Goal: Task Accomplishment & Management: Use online tool/utility

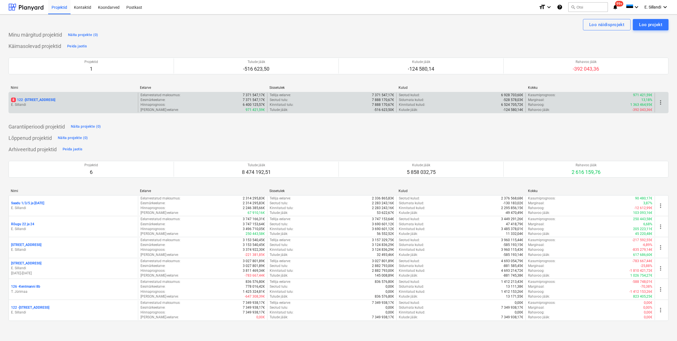
click at [45, 98] on p "8 122 - [STREET_ADDRESS]" at bounding box center [33, 99] width 44 height 5
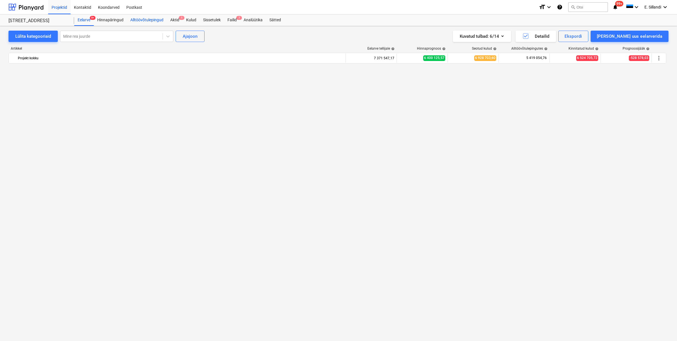
click at [150, 19] on div "Alltöövõtulepingud" at bounding box center [147, 19] width 40 height 11
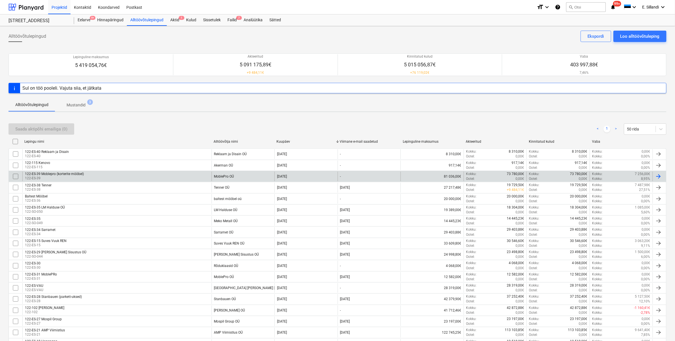
click at [186, 178] on div "122-ES-39 Moblepro (korterite mööbel) 122-ES-39" at bounding box center [116, 176] width 189 height 10
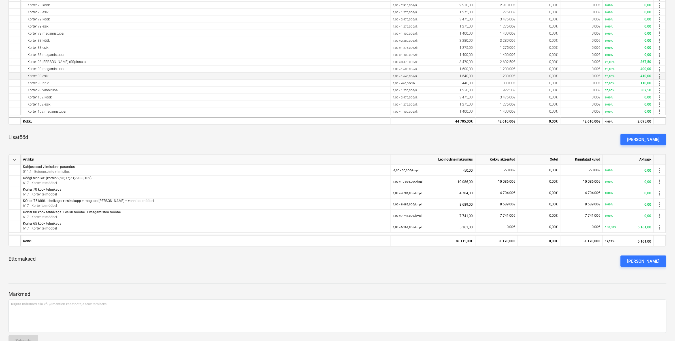
scroll to position [191, 0]
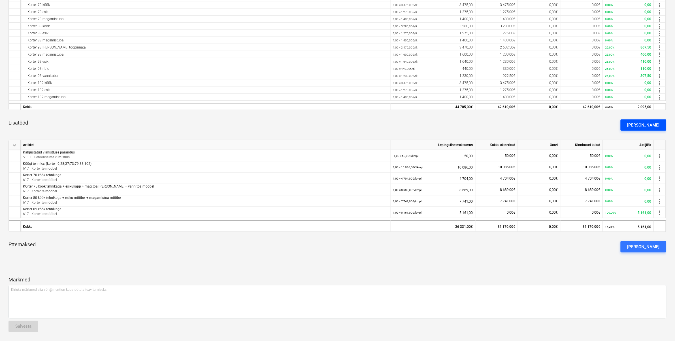
click at [652, 127] on div "[PERSON_NAME]" at bounding box center [644, 124] width 32 height 7
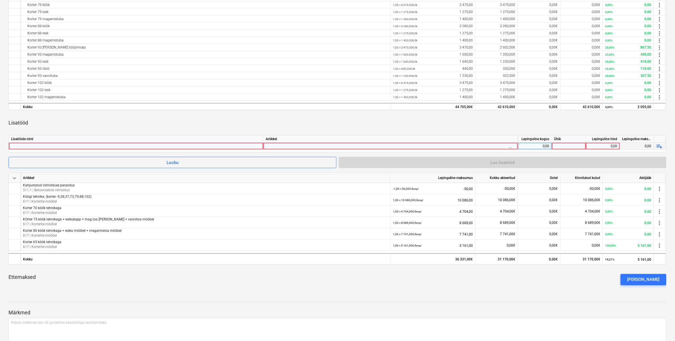
click at [100, 143] on div at bounding box center [136, 146] width 250 height 7
type input "Korter 34 köök tehnikaga"
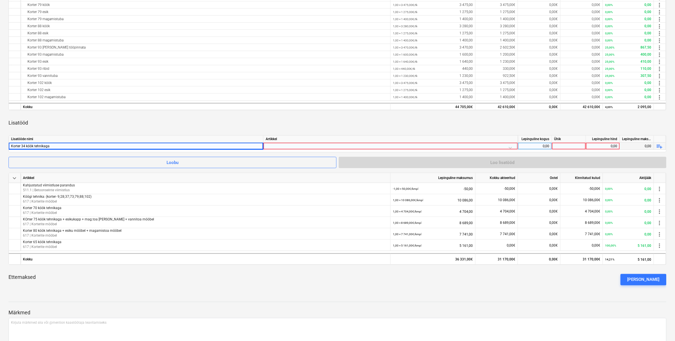
click at [325, 144] on div at bounding box center [391, 148] width 250 height 10
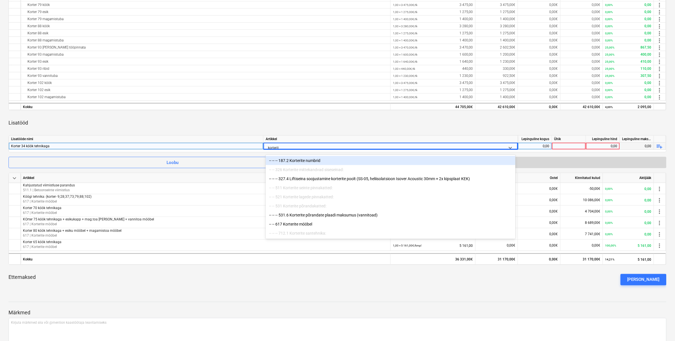
type input "korterite"
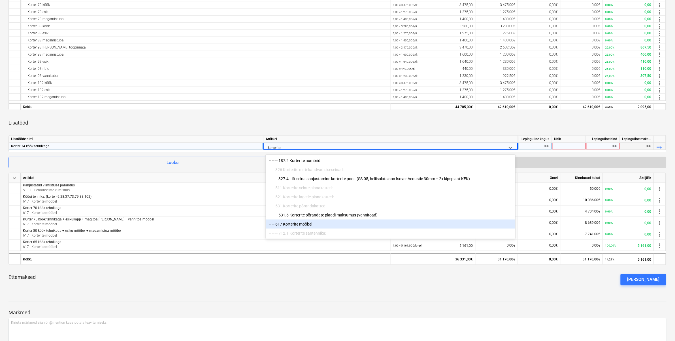
click at [284, 228] on div "-- -- 617 Korterite mööbel" at bounding box center [391, 223] width 250 height 9
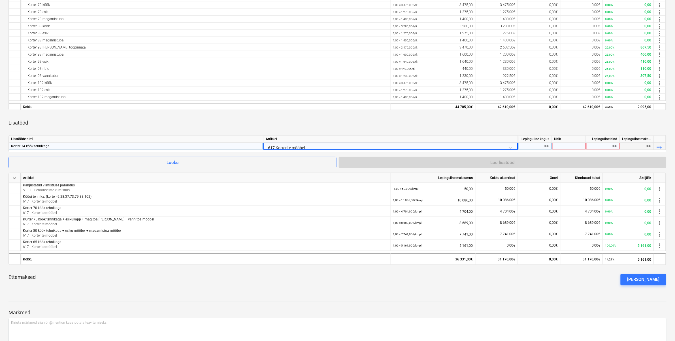
click at [465, 132] on div "keyboard_arrow_down Artikkel Lepinguline maksumus Kokku akteeritud Ootel Kinnit…" at bounding box center [338, 103] width 658 height 374
click at [527, 146] on div "0,00" at bounding box center [535, 146] width 29 height 7
type input "1"
click at [563, 145] on div at bounding box center [569, 146] width 34 height 7
type input "kmpl"
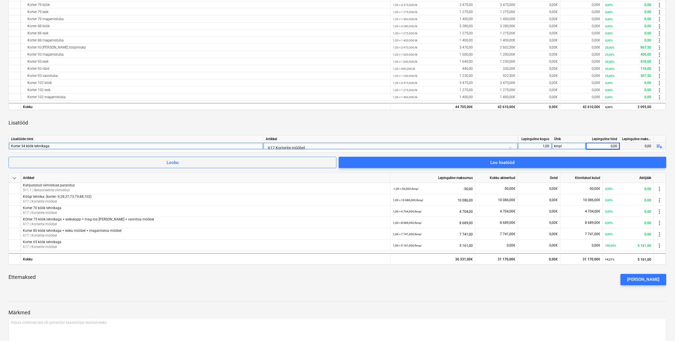
click at [594, 148] on div "0,00" at bounding box center [603, 146] width 29 height 7
click at [602, 148] on div "0,00" at bounding box center [603, 146] width 29 height 7
type input "4737"
click at [615, 127] on div "Lisatööd" at bounding box center [338, 123] width 658 height 16
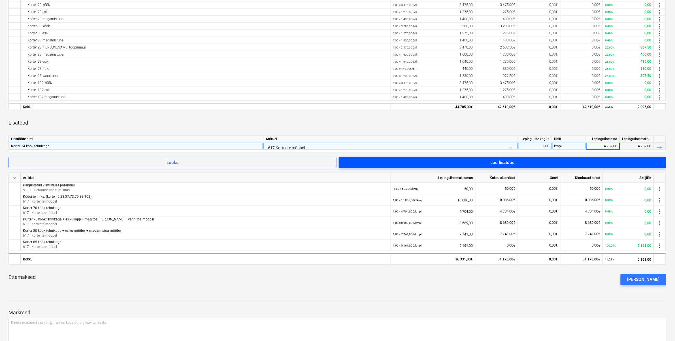
click at [622, 161] on span "Loo lisatööd" at bounding box center [503, 162] width 314 height 7
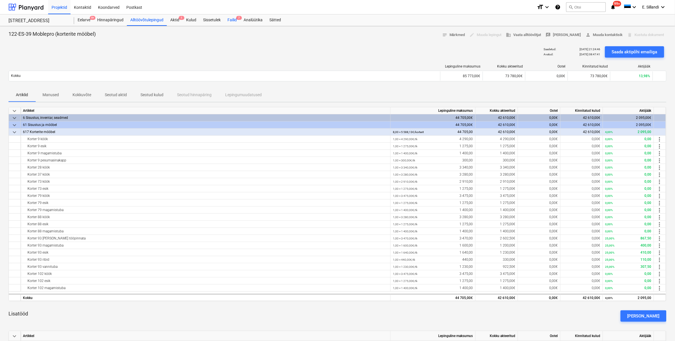
click at [228, 19] on div "Failid 7" at bounding box center [232, 19] width 16 height 11
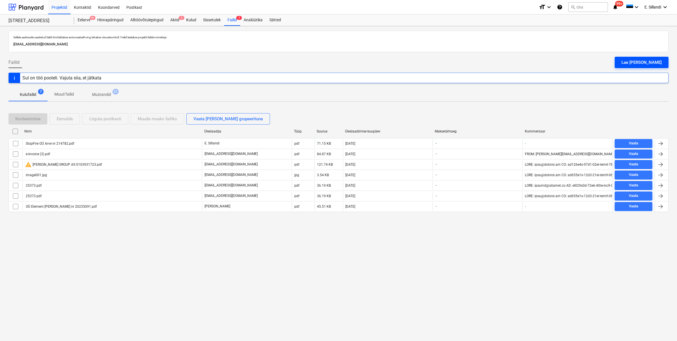
click at [648, 61] on div "Lae [PERSON_NAME]" at bounding box center [642, 62] width 40 height 7
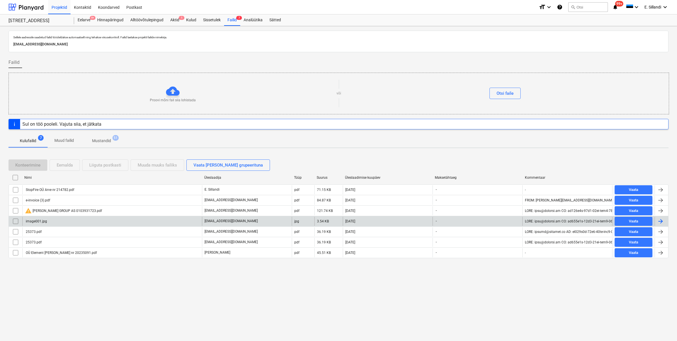
click at [11, 222] on div at bounding box center [16, 221] width 14 height 9
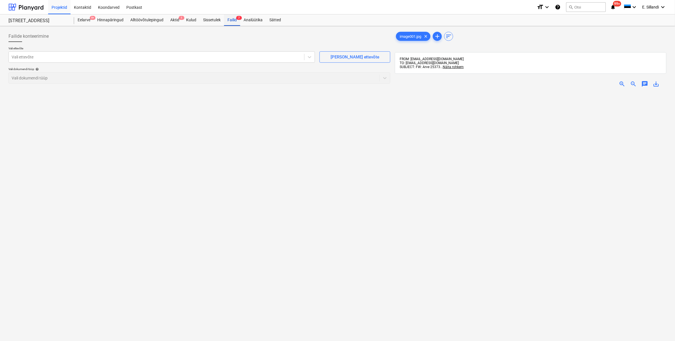
click at [229, 18] on div "Failid 7" at bounding box center [232, 19] width 16 height 11
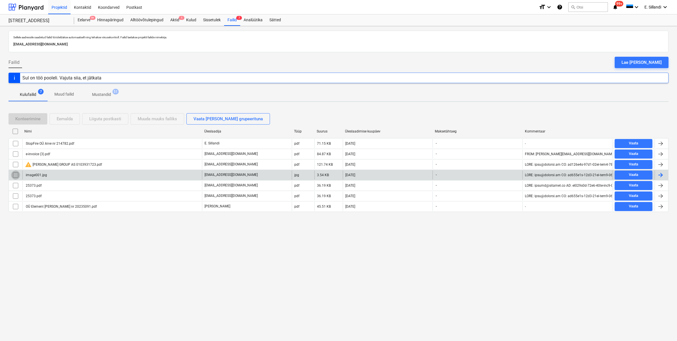
click at [16, 174] on input "checkbox" at bounding box center [15, 174] width 9 height 9
click at [69, 118] on div "Eemalda" at bounding box center [65, 118] width 16 height 7
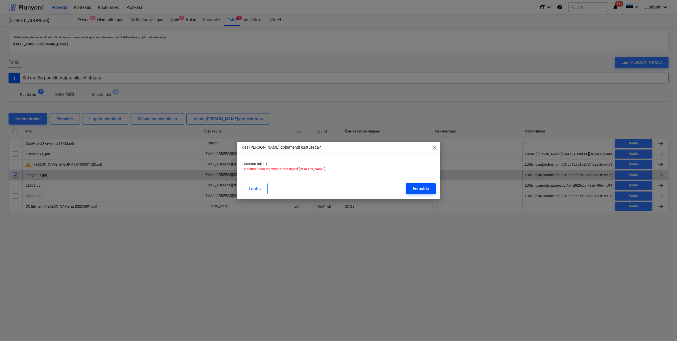
click at [410, 188] on button "Eemalda" at bounding box center [421, 188] width 30 height 11
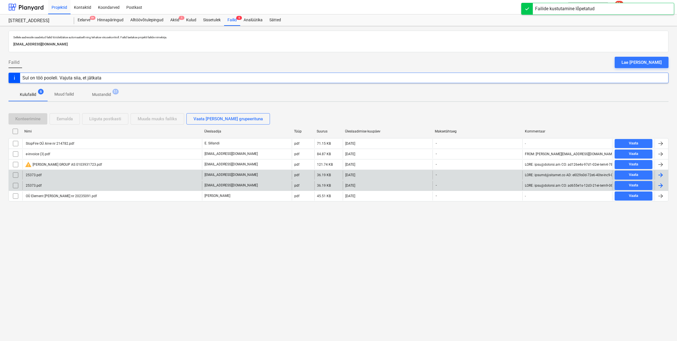
click at [73, 184] on div "25373.pdf" at bounding box center [112, 185] width 180 height 9
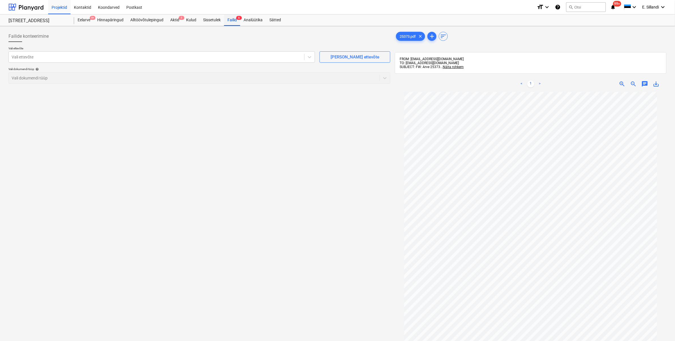
click at [239, 18] on span "6" at bounding box center [239, 18] width 6 height 4
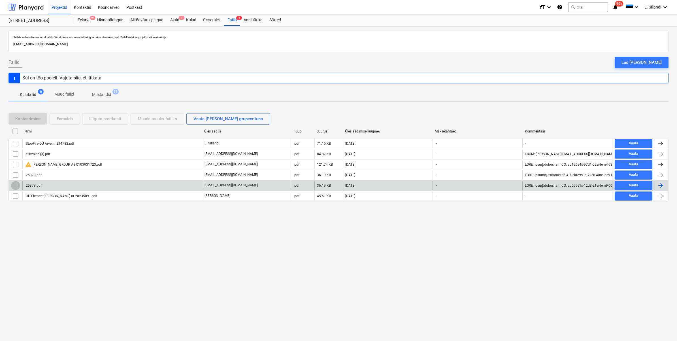
click at [15, 187] on input "checkbox" at bounding box center [15, 185] width 9 height 9
click at [66, 118] on div "Eemalda" at bounding box center [65, 118] width 16 height 7
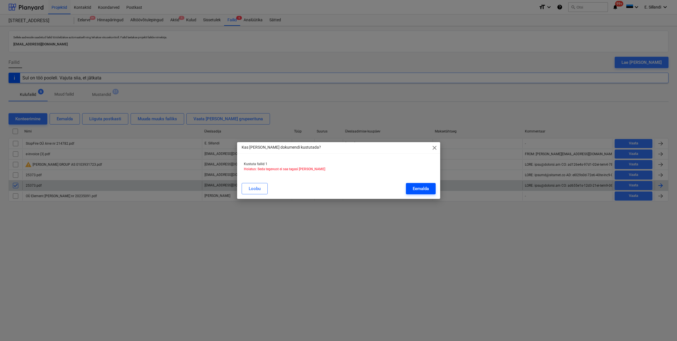
click at [427, 186] on div "Eemalda" at bounding box center [421, 188] width 16 height 7
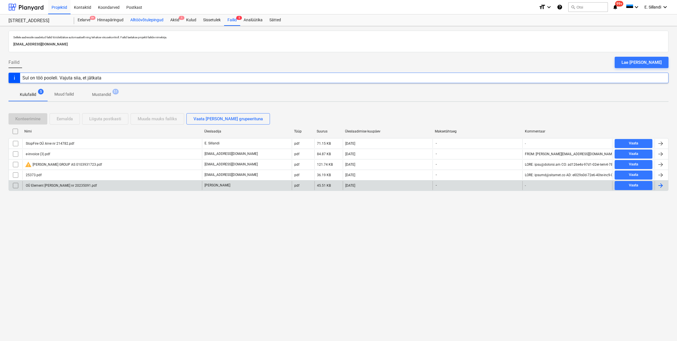
click at [150, 20] on div "Alltöövõtulepingud" at bounding box center [147, 19] width 40 height 11
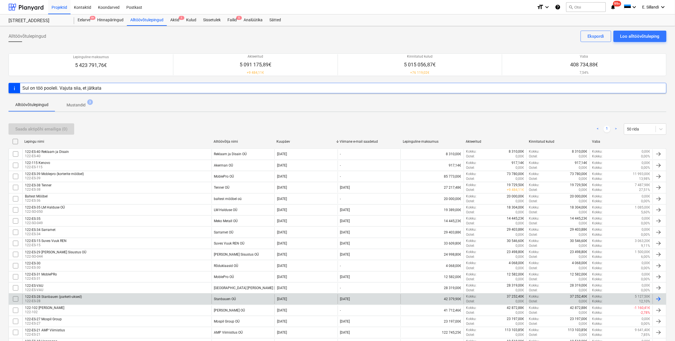
click at [73, 295] on div "122-ES-28 Stanbauen (parkett-uksed)" at bounding box center [53, 296] width 57 height 4
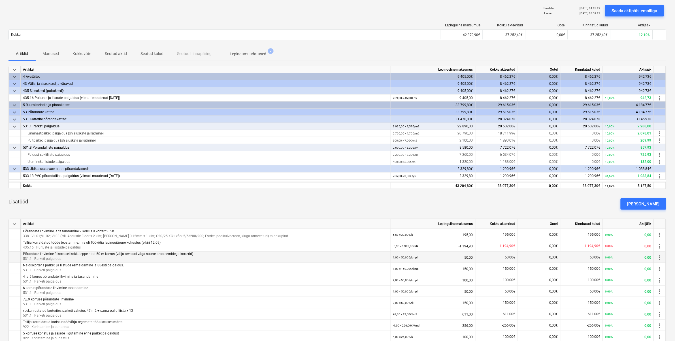
scroll to position [82, 0]
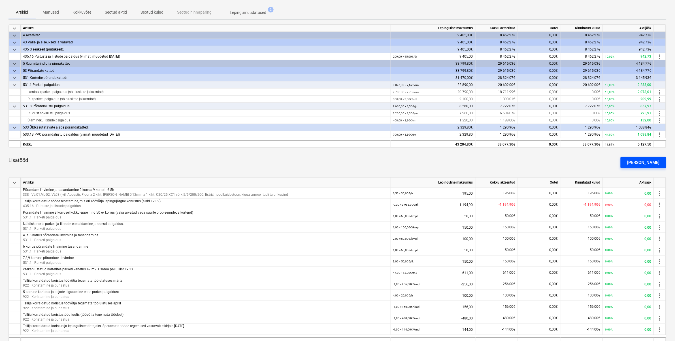
drag, startPoint x: 652, startPoint y: 162, endPoint x: 619, endPoint y: 168, distance: 33.5
click at [652, 162] on div "[PERSON_NAME]" at bounding box center [644, 162] width 32 height 7
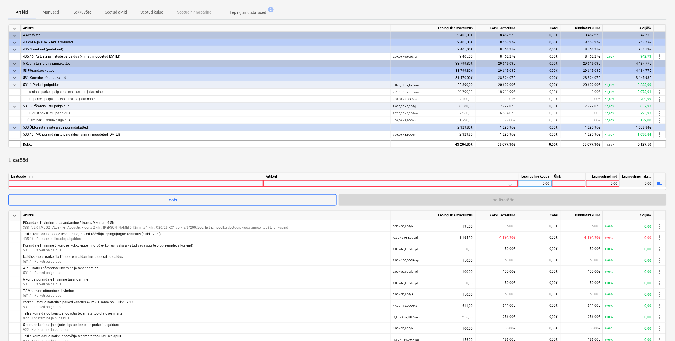
click at [209, 183] on div at bounding box center [136, 183] width 250 height 7
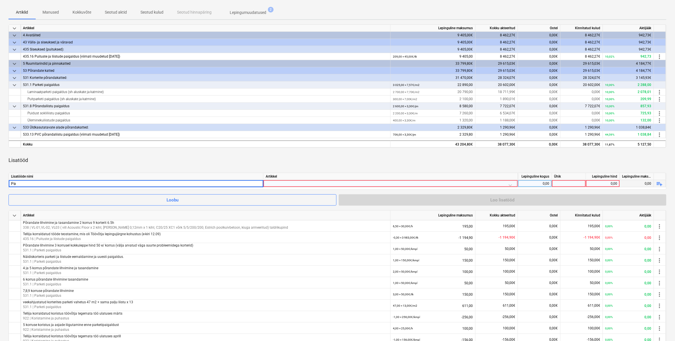
type input "P"
type input "Tellija organiseeritud üleminekuliistude paigaldamine, mis jäid tähtajaks paiga…"
click at [284, 181] on div at bounding box center [391, 185] width 250 height 10
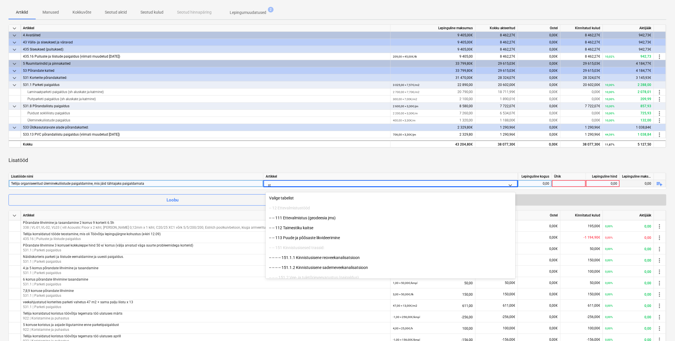
type input "s"
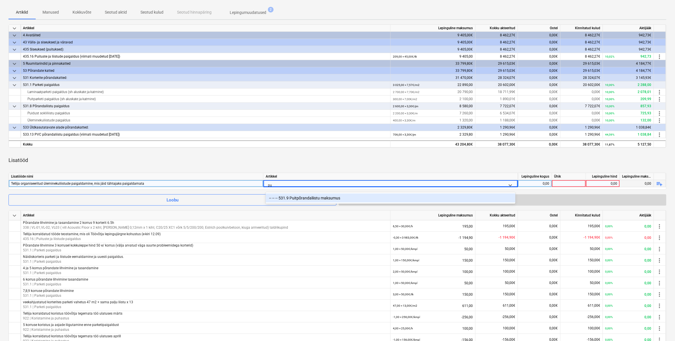
type input "p"
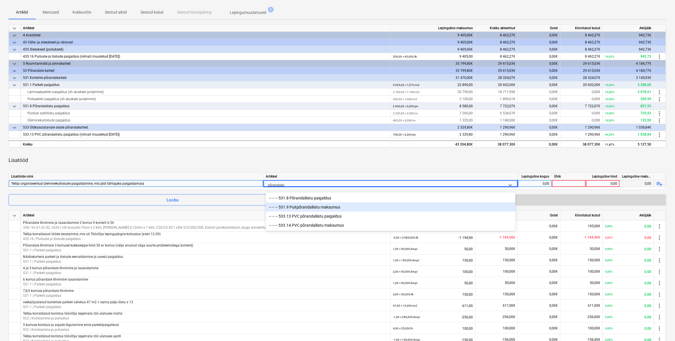
type input "põrandaliistu"
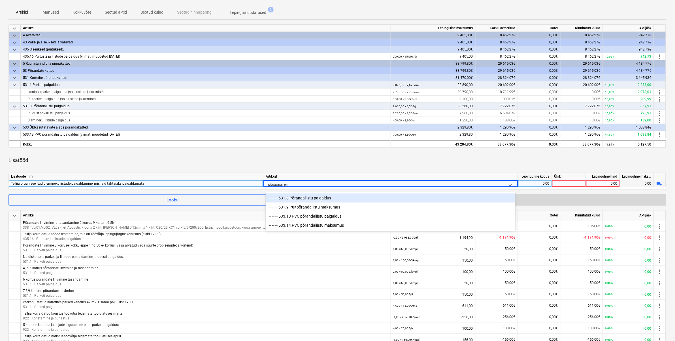
click at [325, 193] on div "-- -- -- 531.8 Põrandaliistu paigaldus" at bounding box center [391, 197] width 250 height 9
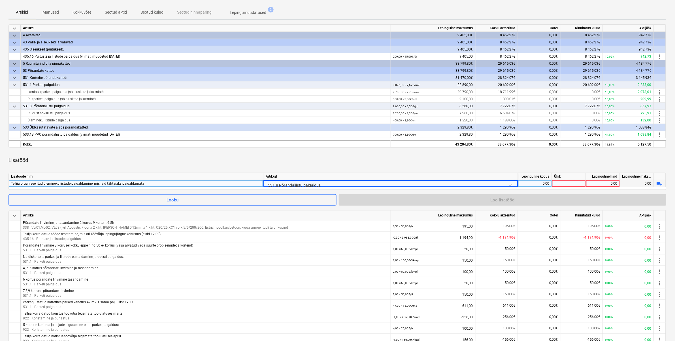
drag, startPoint x: 338, startPoint y: 164, endPoint x: 479, endPoint y: 180, distance: 142.0
click at [341, 164] on div "Lisatööd" at bounding box center [338, 160] width 658 height 16
click at [546, 183] on div "0,00" at bounding box center [535, 183] width 29 height 7
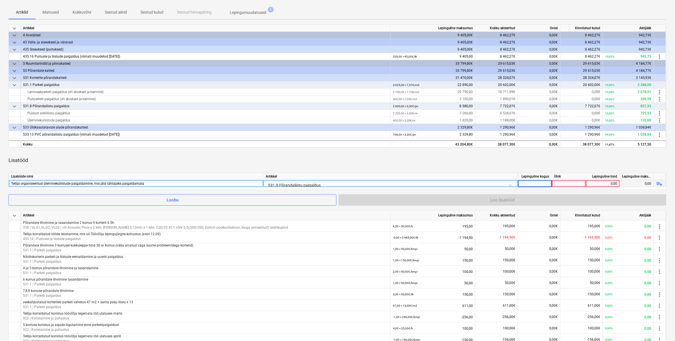
type input "1"
type input "-1"
click at [561, 181] on div at bounding box center [569, 183] width 34 height 7
type input "kmpl"
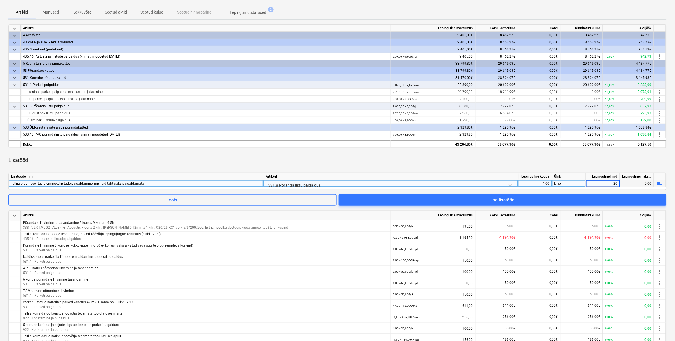
type input "200"
click at [566, 166] on div "Lisatööd" at bounding box center [338, 160] width 658 height 16
click at [84, 179] on div "Lisatööde nimi" at bounding box center [136, 176] width 255 height 7
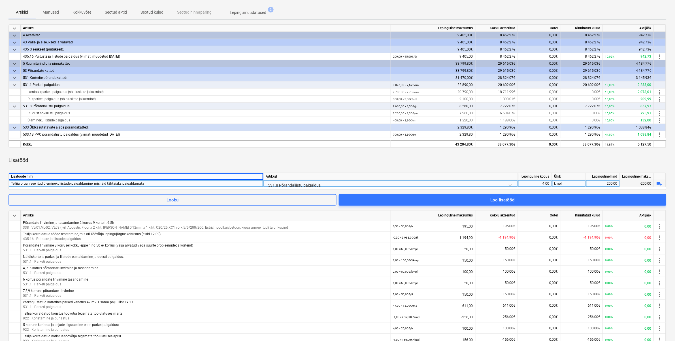
click at [87, 185] on div "Tellija organiseeritud üleminekuliistude paigaldamine, mis jäid tähtajaks paiga…" at bounding box center [136, 183] width 250 height 7
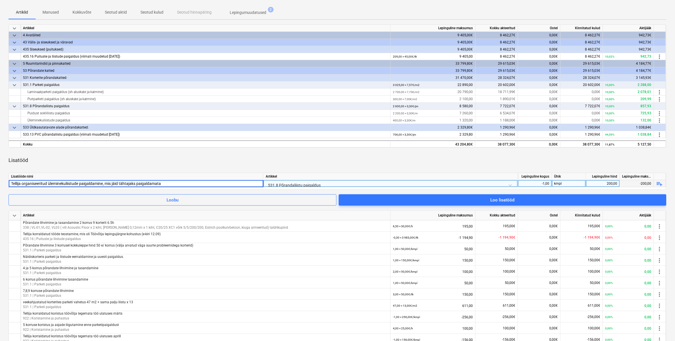
click at [104, 184] on input "Tellija organiseeritud üleminekuliistude paigaldamine, mis jäid tähtajaks paiga…" at bounding box center [136, 183] width 255 height 7
type input "Tellija organiseeritud üleminekuliistude paigaldamine 7. ja 10. korrusel, mis j…"
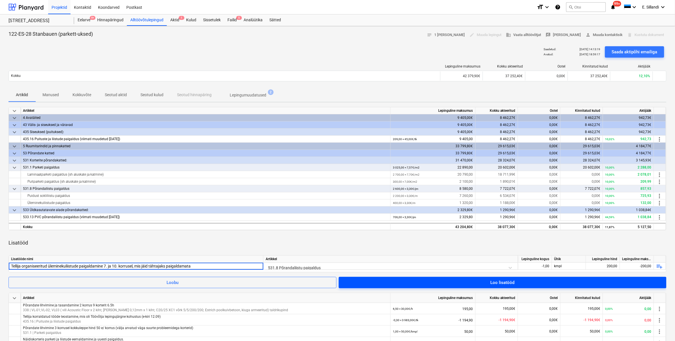
click at [479, 282] on span "Loo lisatööd" at bounding box center [503, 282] width 314 height 7
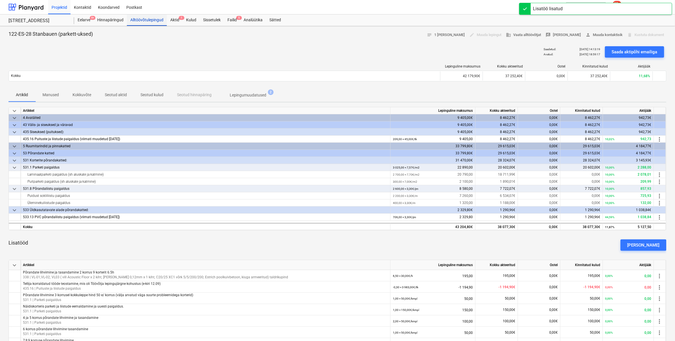
click at [135, 19] on div "Alltöövõtulepingud" at bounding box center [147, 19] width 40 height 11
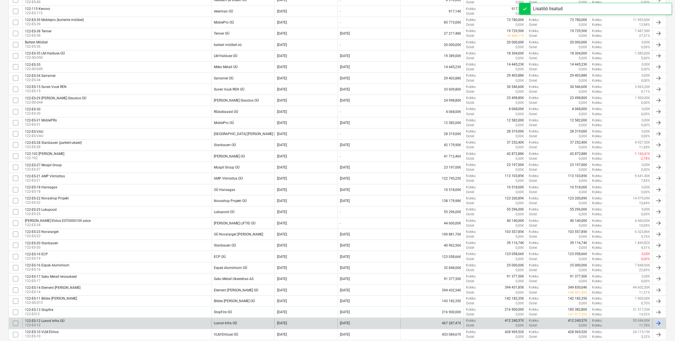
scroll to position [165, 0]
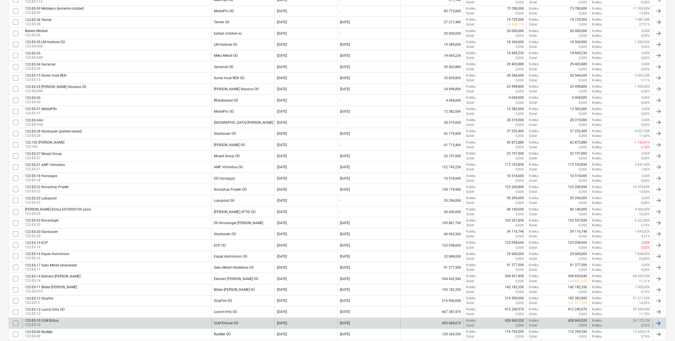
click at [67, 324] on div "122-ES-10 VLM Ehitus 122-ES-10" at bounding box center [116, 323] width 189 height 10
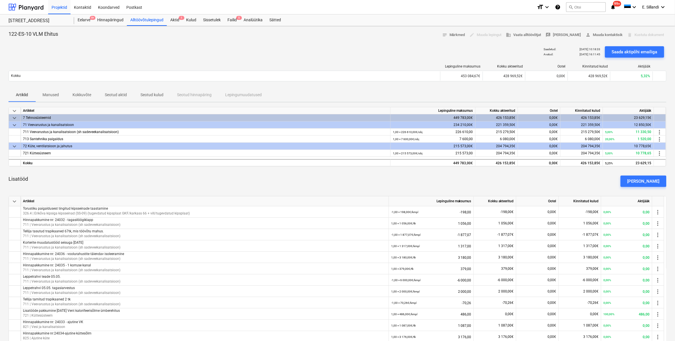
click at [639, 182] on div "[PERSON_NAME]" at bounding box center [644, 180] width 32 height 7
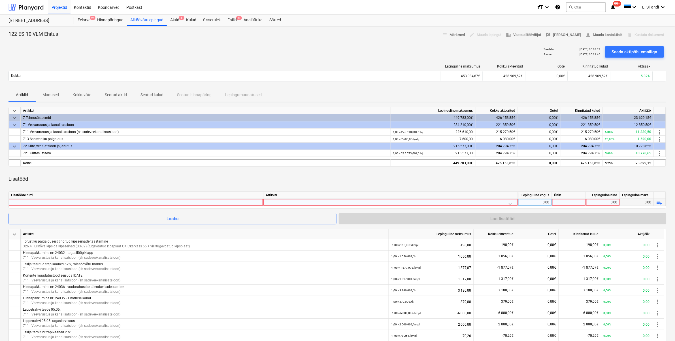
click at [223, 203] on div at bounding box center [136, 202] width 250 height 7
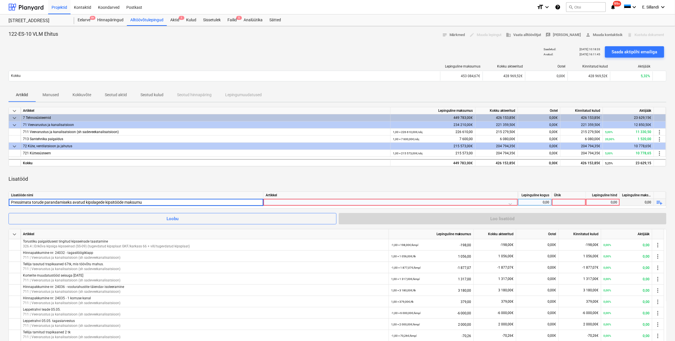
type input "Pressimata torude parandamiseks avatud kipslagede kipsitööde maksumus"
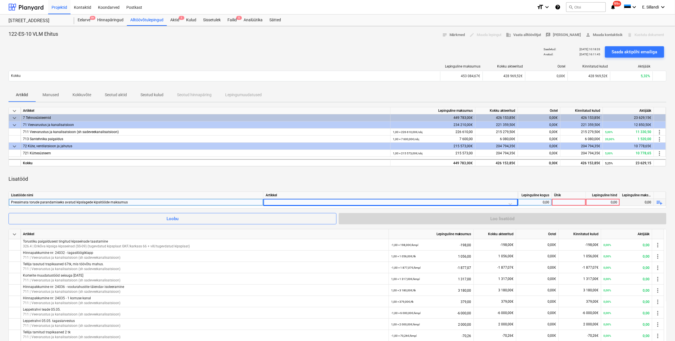
click at [307, 200] on div at bounding box center [391, 204] width 250 height 10
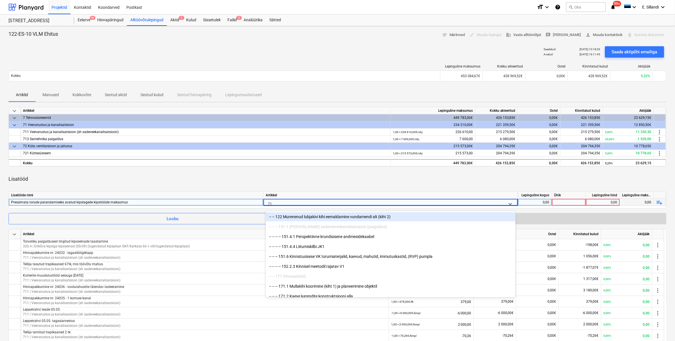
type input "711"
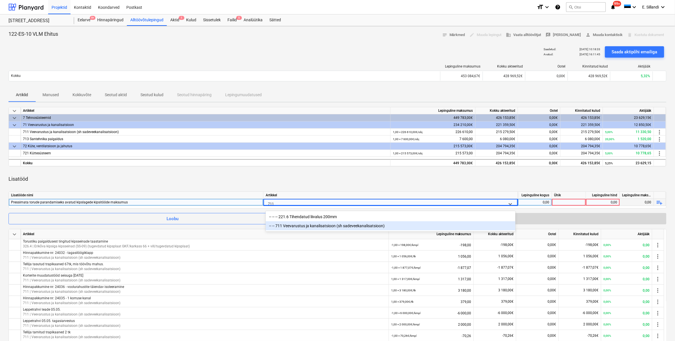
drag, startPoint x: 301, startPoint y: 227, endPoint x: 302, endPoint y: 224, distance: 3.1
click at [301, 227] on div "-- -- 711 Veevarustus ja kanalisatsioon (sh sadeveekanalisatsioon)" at bounding box center [391, 225] width 250 height 9
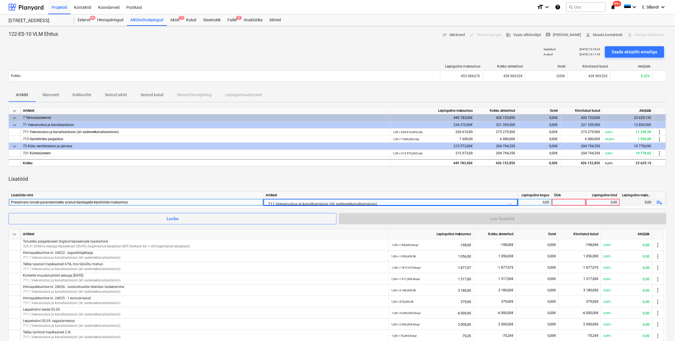
click at [334, 179] on div "Lisatööd" at bounding box center [338, 179] width 658 height 16
click at [538, 199] on div "0,00" at bounding box center [535, 202] width 29 height 7
type input "-1"
type input "kmp"
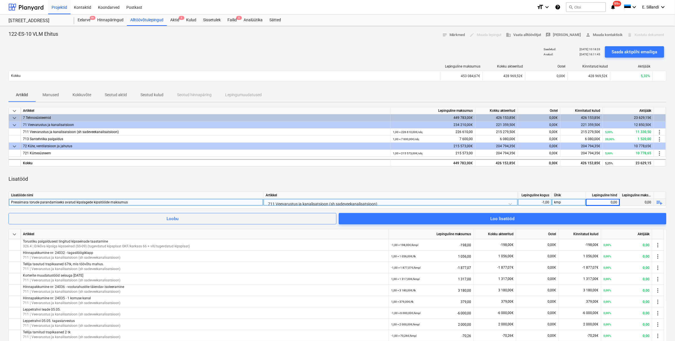
click at [149, 203] on div "Pressimata torude parandamiseks avatud kipslagede kipsitööde maksumus" at bounding box center [136, 202] width 250 height 7
click at [156, 202] on input "Pressimata torude parandamiseks avatud kipslagede kipsitööde maksumus" at bounding box center [136, 202] width 255 height 7
click at [106, 201] on input "Pressimata torude parandamiseks avatud kipslagede kipsitööde maksumus, lisandub…" at bounding box center [136, 202] width 255 height 7
click at [144, 202] on input "Pressimata torude parandamiseks avatud kipslagede kipsitööde maksumus, lisandub…" at bounding box center [136, 202] width 255 height 7
click at [193, 203] on input "Pressimata torude parandamiseks avatud kipslagede kipsitööde maksumus (lisandub…" at bounding box center [136, 202] width 255 height 7
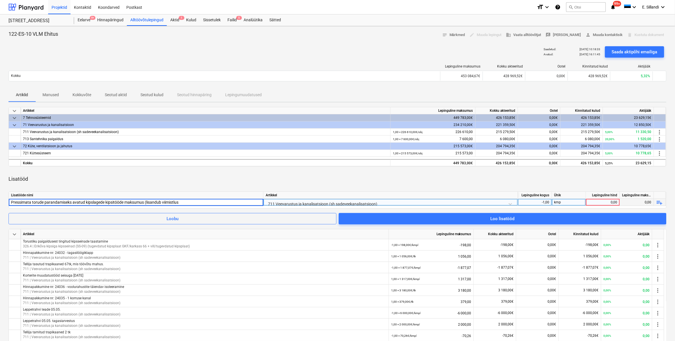
type input "Pressimata torude parandamiseks avatud kipslagede kipsitööde maksumus (lisandub…"
click at [608, 203] on div "0,00" at bounding box center [603, 202] width 29 height 7
type input "200"
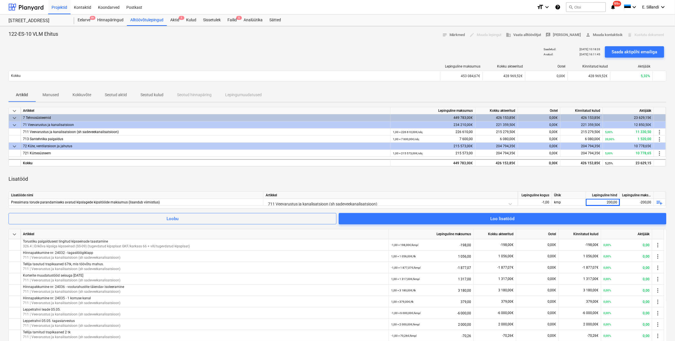
click at [586, 181] on div "Lisatööd" at bounding box center [338, 179] width 658 height 16
click at [523, 184] on div "Lisatööd" at bounding box center [338, 179] width 658 height 16
click at [506, 181] on div "Lisatööd" at bounding box center [338, 179] width 658 height 16
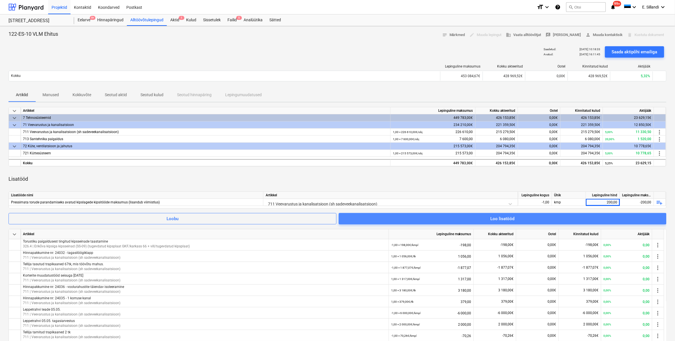
click at [499, 217] on div "Loo lisatööd" at bounding box center [503, 218] width 24 height 7
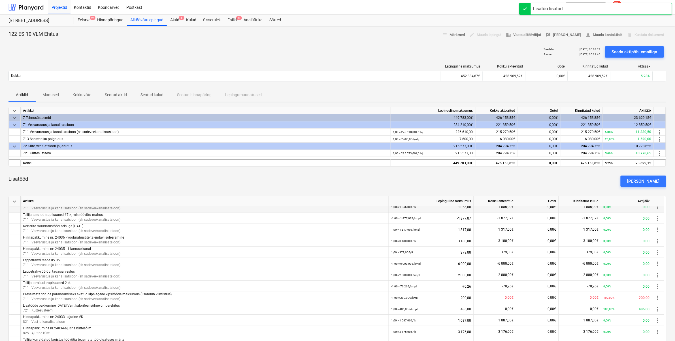
scroll to position [33, 0]
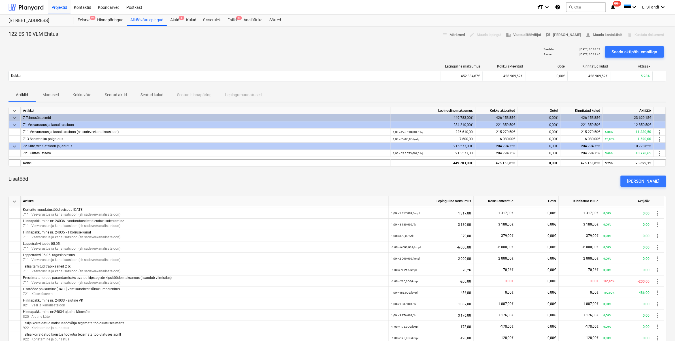
click at [205, 183] on div "Lisatööd [PERSON_NAME]" at bounding box center [338, 181] width 658 height 20
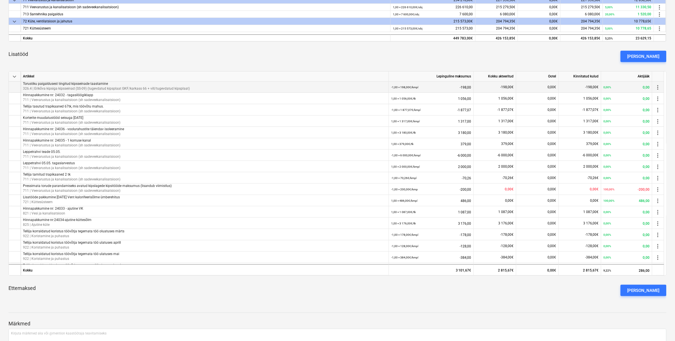
scroll to position [3, 0]
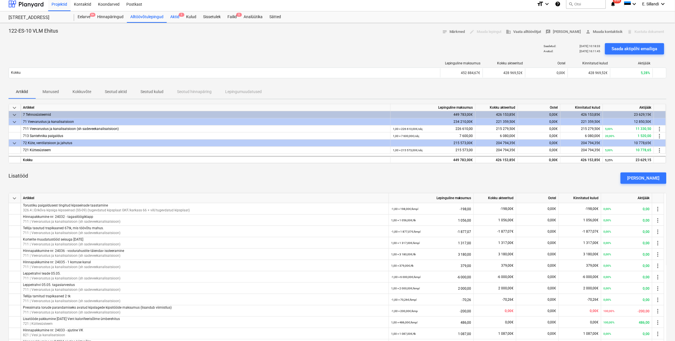
click at [178, 20] on div "Aktid 1" at bounding box center [175, 16] width 16 height 11
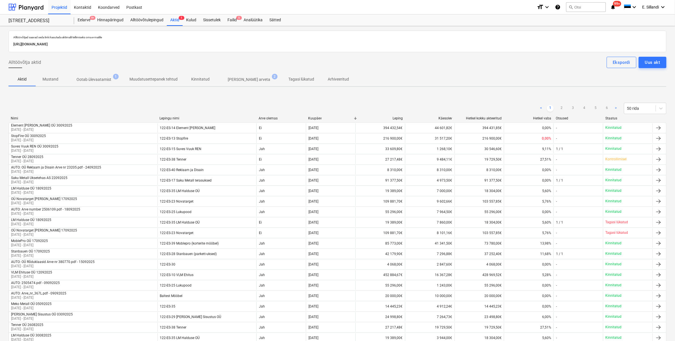
click at [96, 82] on p "Ootab ülevaatamist" at bounding box center [94, 80] width 35 height 6
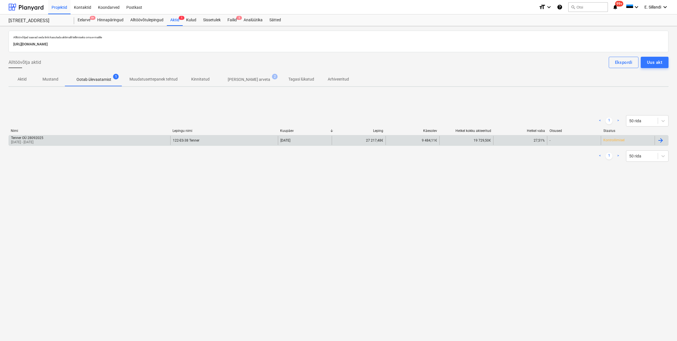
click at [60, 142] on div "Tenner OÜ 28092025 [DATE] - [DATE]" at bounding box center [90, 140] width 162 height 9
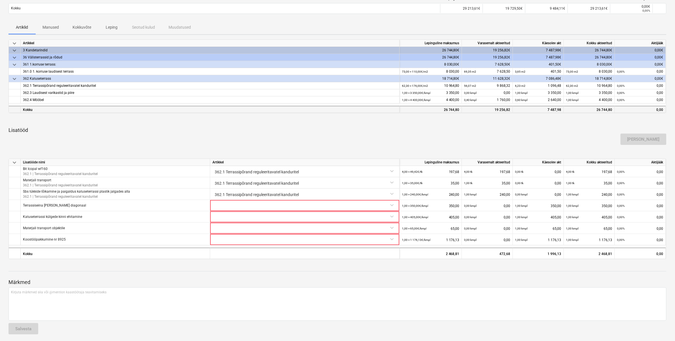
scroll to position [75, 0]
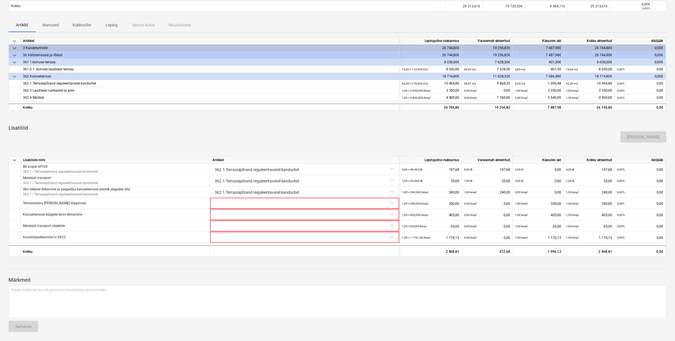
click at [204, 273] on div at bounding box center [338, 274] width 658 height 5
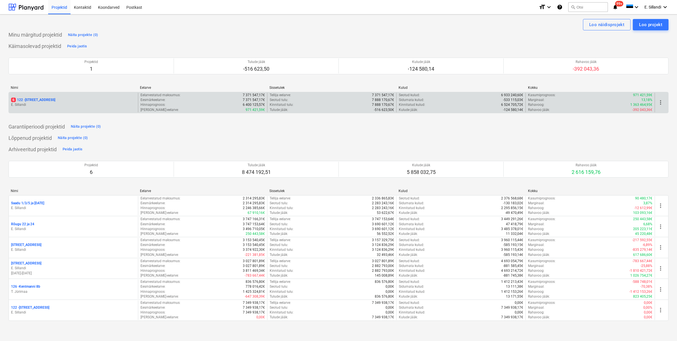
click at [67, 106] on p "E. Sillandi" at bounding box center [73, 104] width 125 height 5
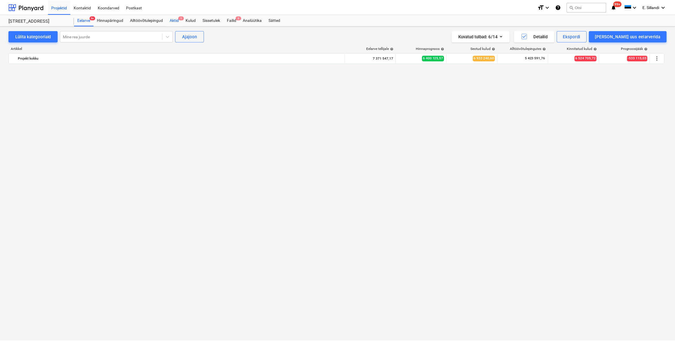
scroll to position [5052, 0]
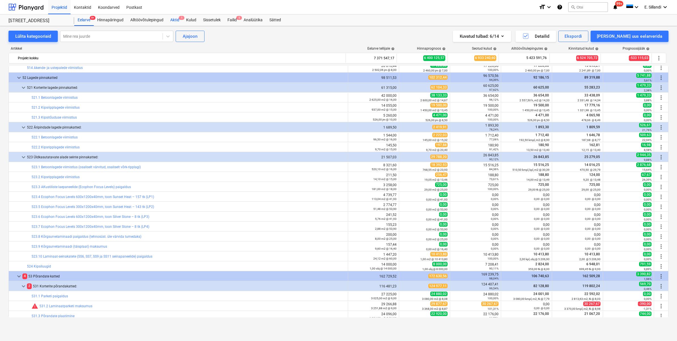
click at [172, 19] on div "Aktid 1" at bounding box center [175, 19] width 16 height 11
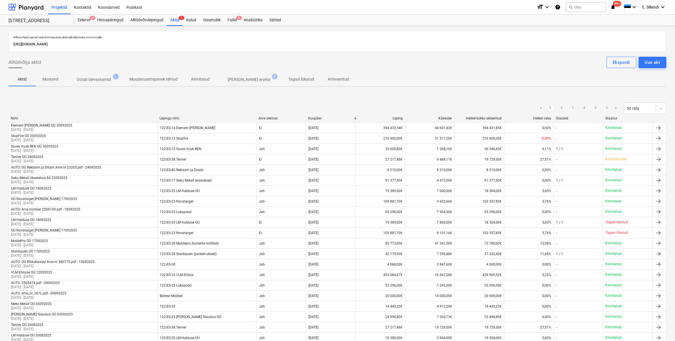
click at [145, 79] on p "Muudatusettepanek tehtud" at bounding box center [154, 79] width 48 height 6
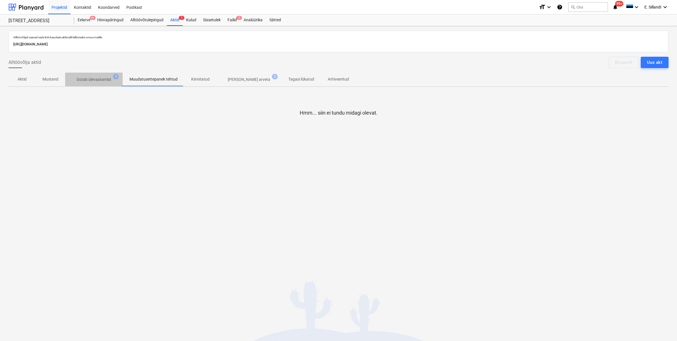
click at [96, 82] on p "Ootab ülevaatamist" at bounding box center [94, 80] width 35 height 6
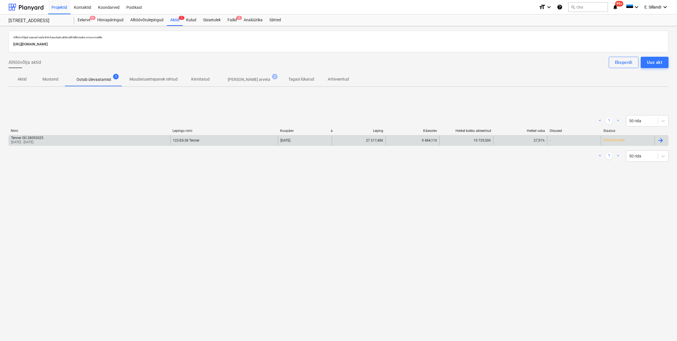
click at [59, 141] on div "Tenner OÜ 28092025 [DATE] - [DATE]" at bounding box center [90, 140] width 162 height 9
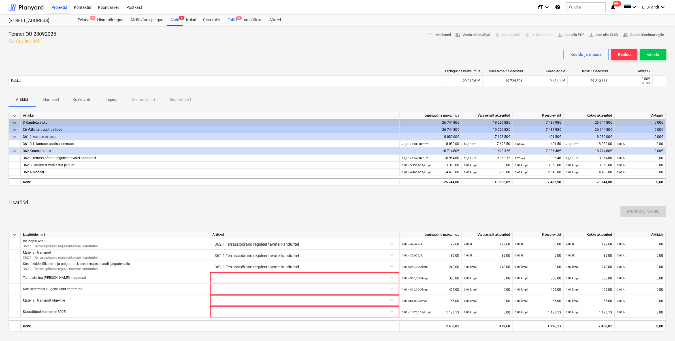
click at [234, 20] on div "Failid 5" at bounding box center [232, 19] width 16 height 11
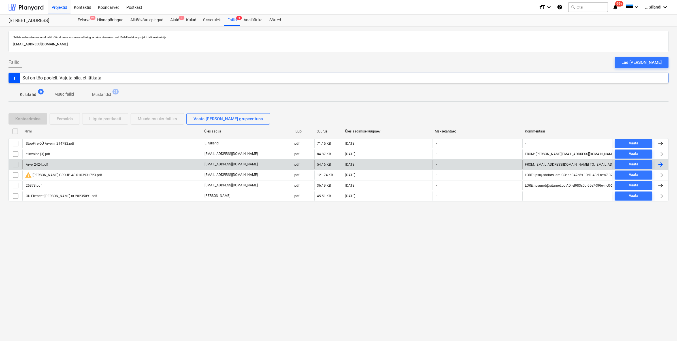
click at [60, 166] on div "Arve_2424.pdf" at bounding box center [112, 164] width 180 height 9
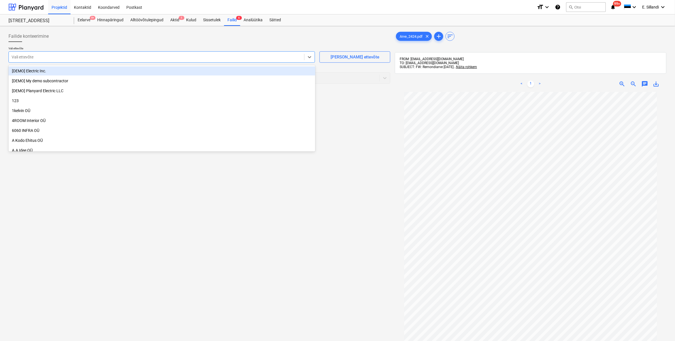
click at [103, 57] on div at bounding box center [157, 57] width 290 height 6
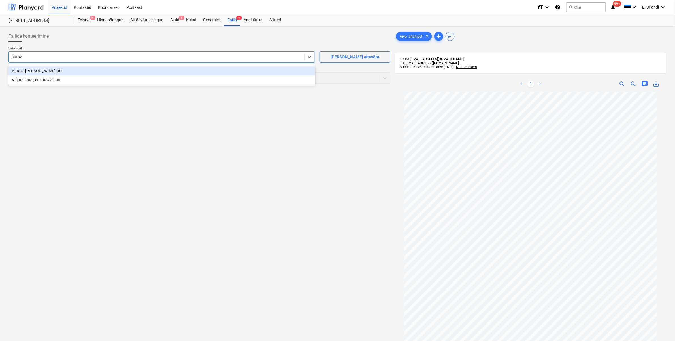
type input "autoks"
click at [79, 72] on div "Autoks Grupp OÜ" at bounding box center [162, 70] width 307 height 9
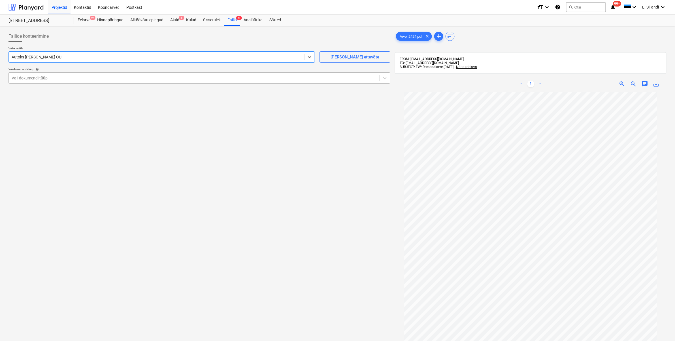
click at [80, 79] on div at bounding box center [194, 78] width 365 height 6
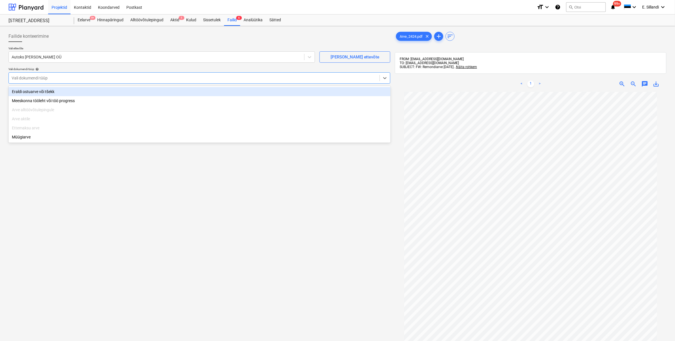
click at [65, 89] on div "Eraldi ostuarve või tšekk" at bounding box center [200, 91] width 382 height 9
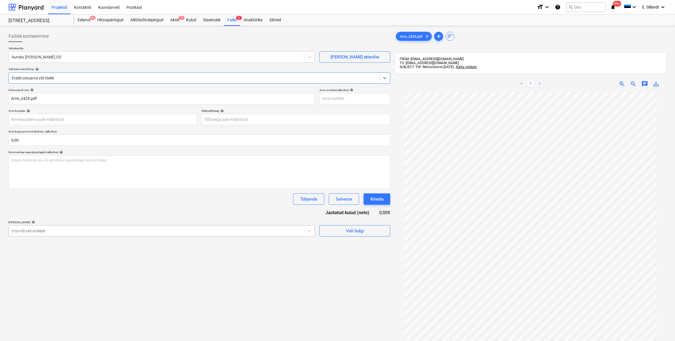
click at [85, 230] on div at bounding box center [157, 231] width 290 height 6
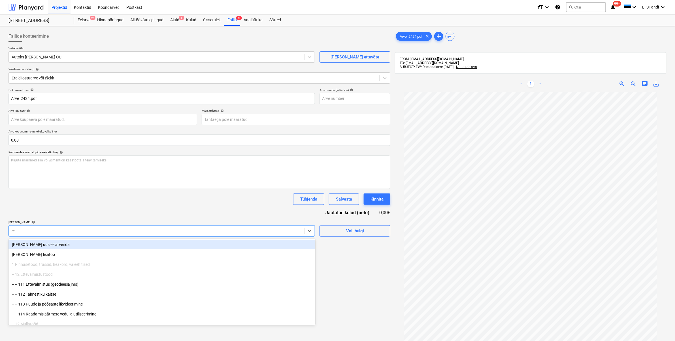
type input "eero"
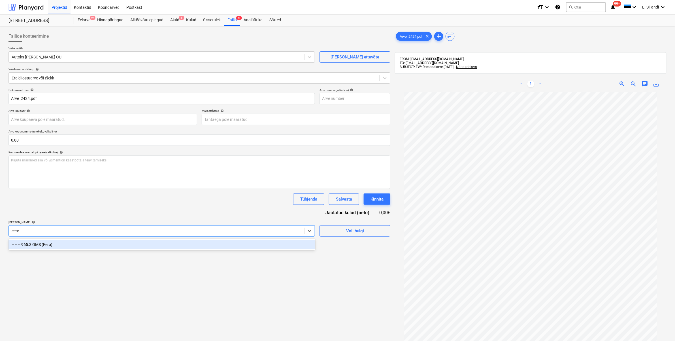
click at [72, 247] on div "-- -- -- 965.3 OMS (Eero)" at bounding box center [162, 244] width 307 height 9
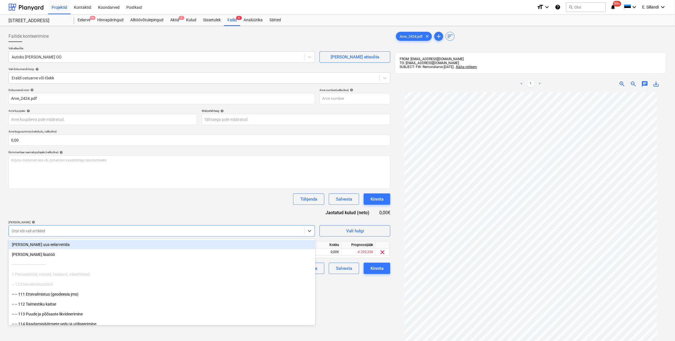
click at [103, 213] on div "Dokumendi nimi help Arve_2424.pdf Arve number (valikuline) help Arve kuupäev he…" at bounding box center [200, 181] width 382 height 186
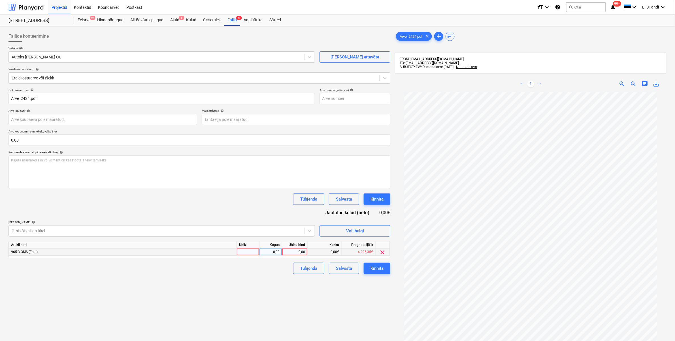
click at [293, 252] on div "0,00" at bounding box center [295, 251] width 21 height 7
type input "108,87"
click at [244, 212] on div "Dokumendi nimi help Arve_2424.pdf Arve number (valikuline) help Arve kuupäev he…" at bounding box center [200, 181] width 382 height 186
click at [379, 267] on div "Kinnita" at bounding box center [377, 267] width 13 height 7
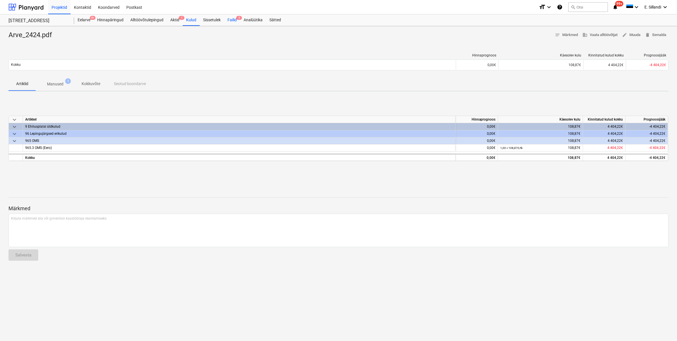
click at [233, 22] on div "Failid 5" at bounding box center [232, 19] width 16 height 11
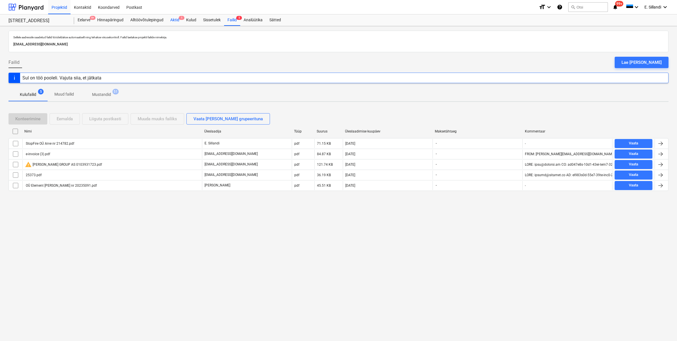
click at [173, 23] on div "Aktid 1" at bounding box center [175, 19] width 16 height 11
